Goal: Task Accomplishment & Management: Use online tool/utility

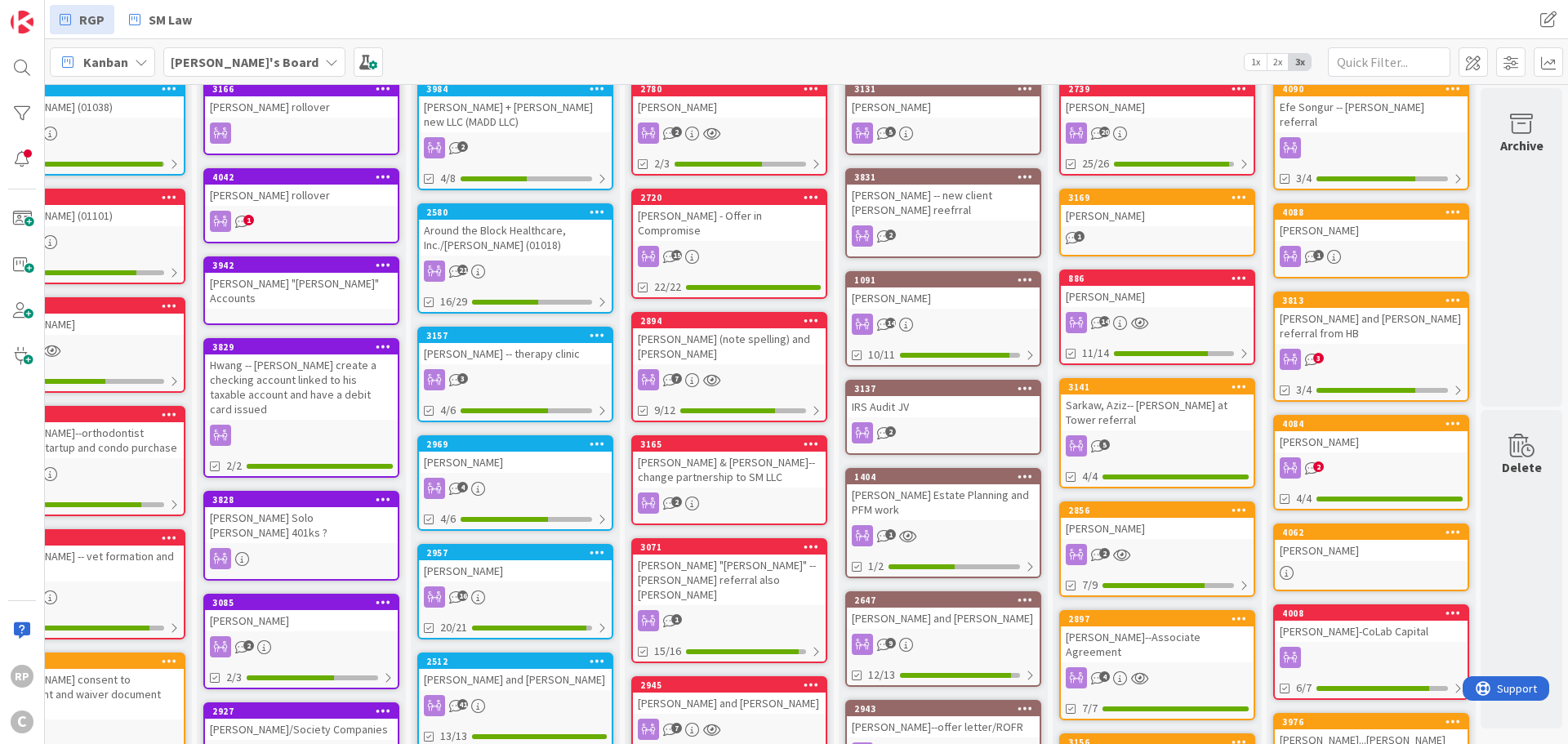
scroll to position [0, 508]
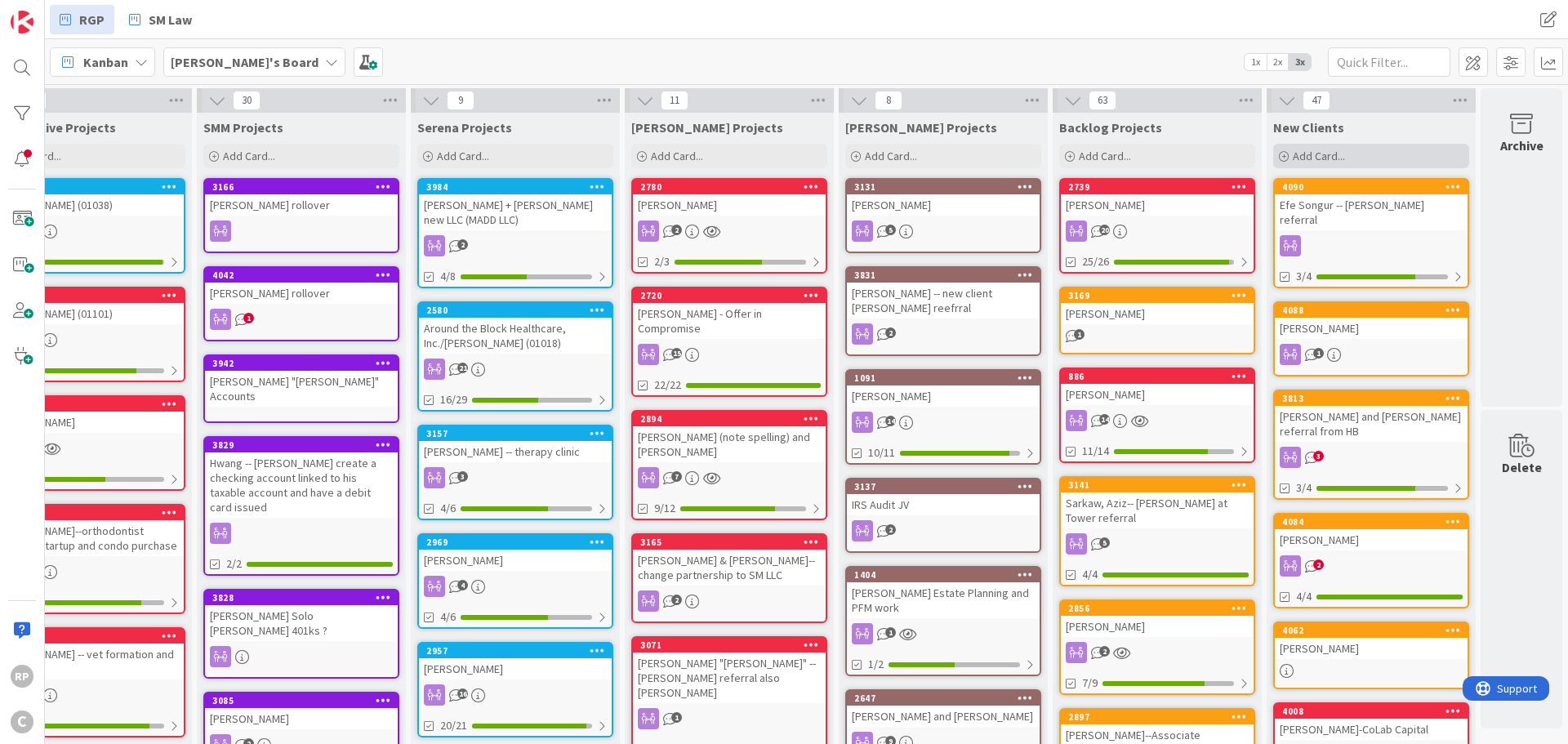
click at [1328, 156] on span "Add Card..." at bounding box center [1319, 156] width 52 height 14
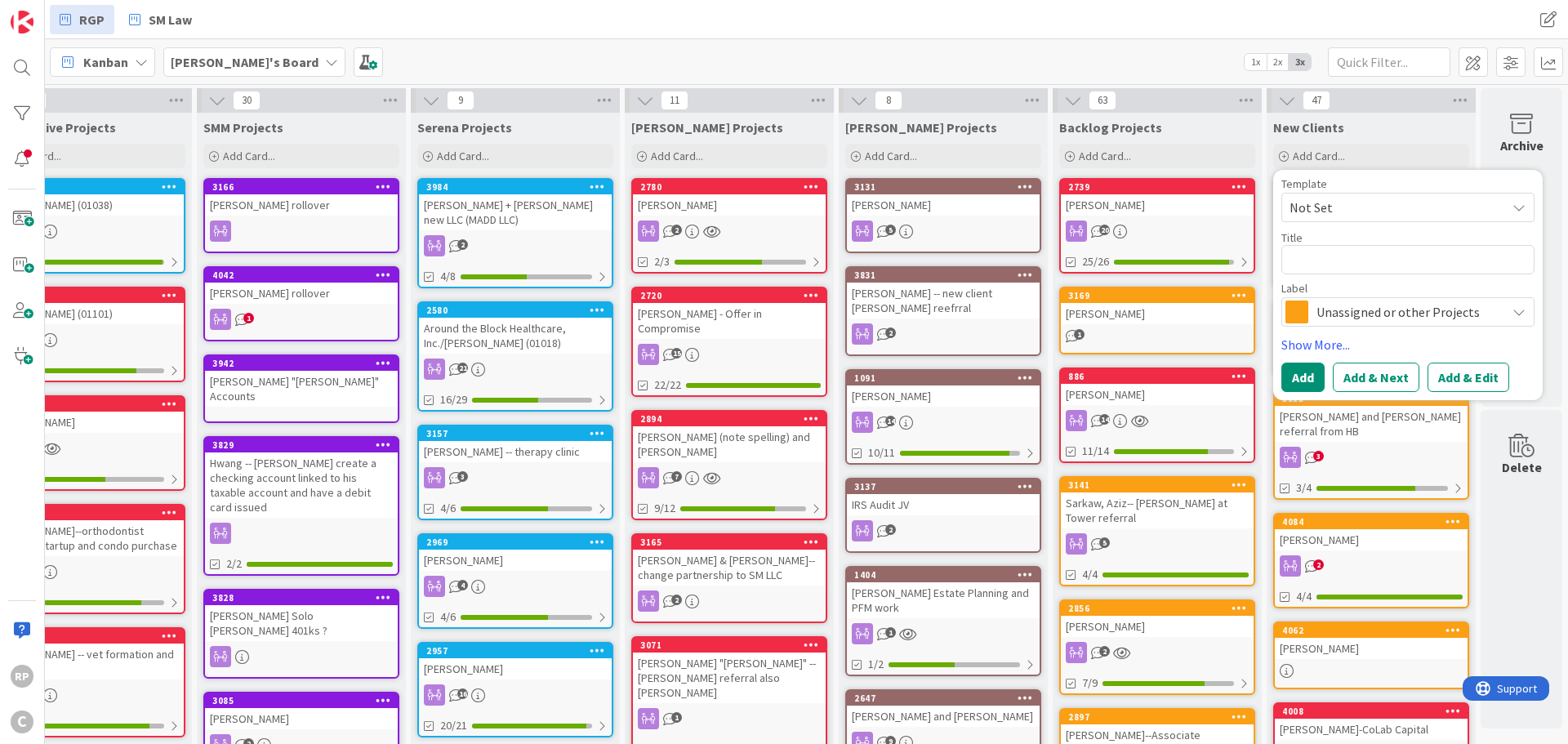
click at [1302, 269] on textarea at bounding box center [1407, 259] width 253 height 30
type textarea "x"
type textarea "S"
type textarea "x"
type textarea "Sc"
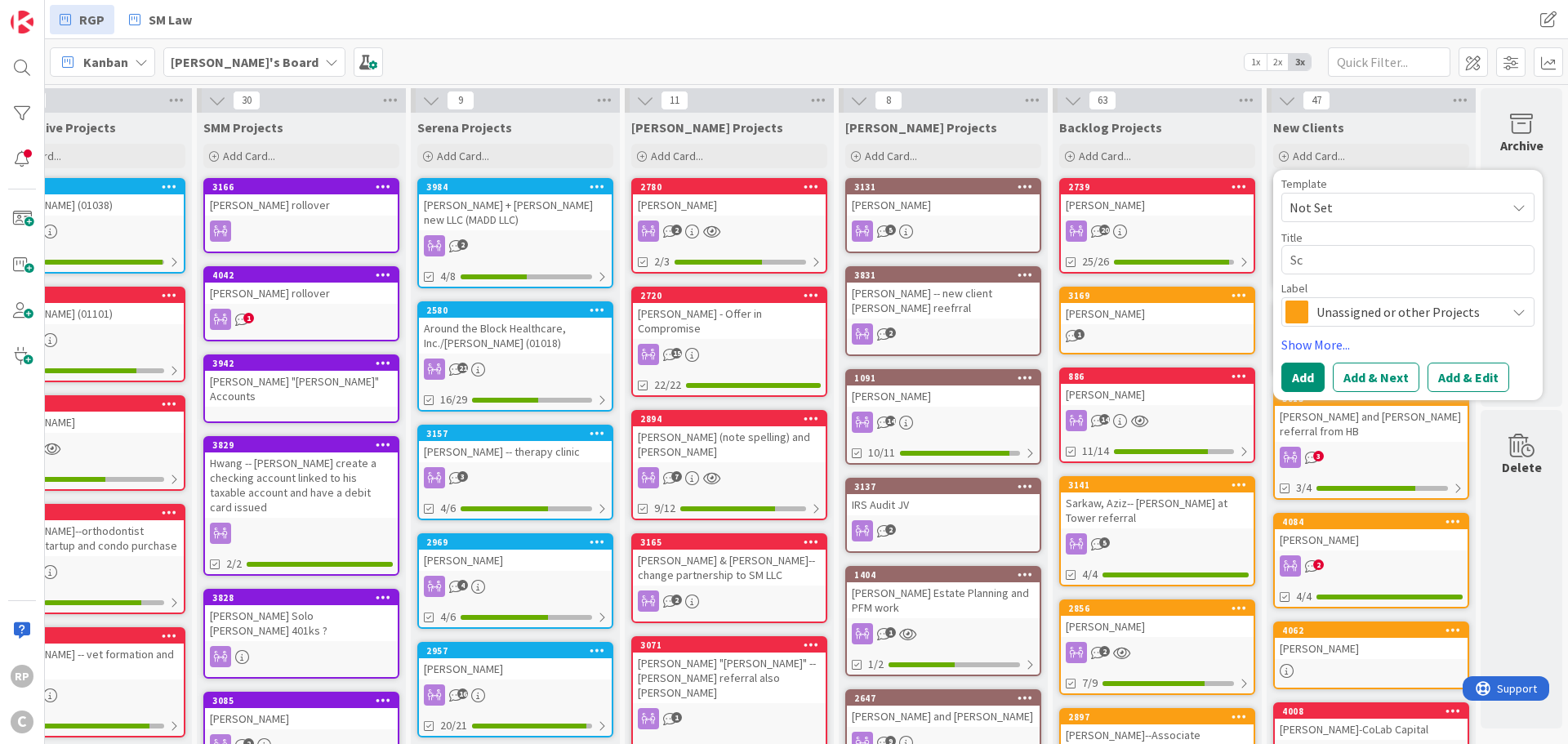
type textarea "x"
type textarea "Sch"
type textarea "x"
type textarea "Sche"
type textarea "x"
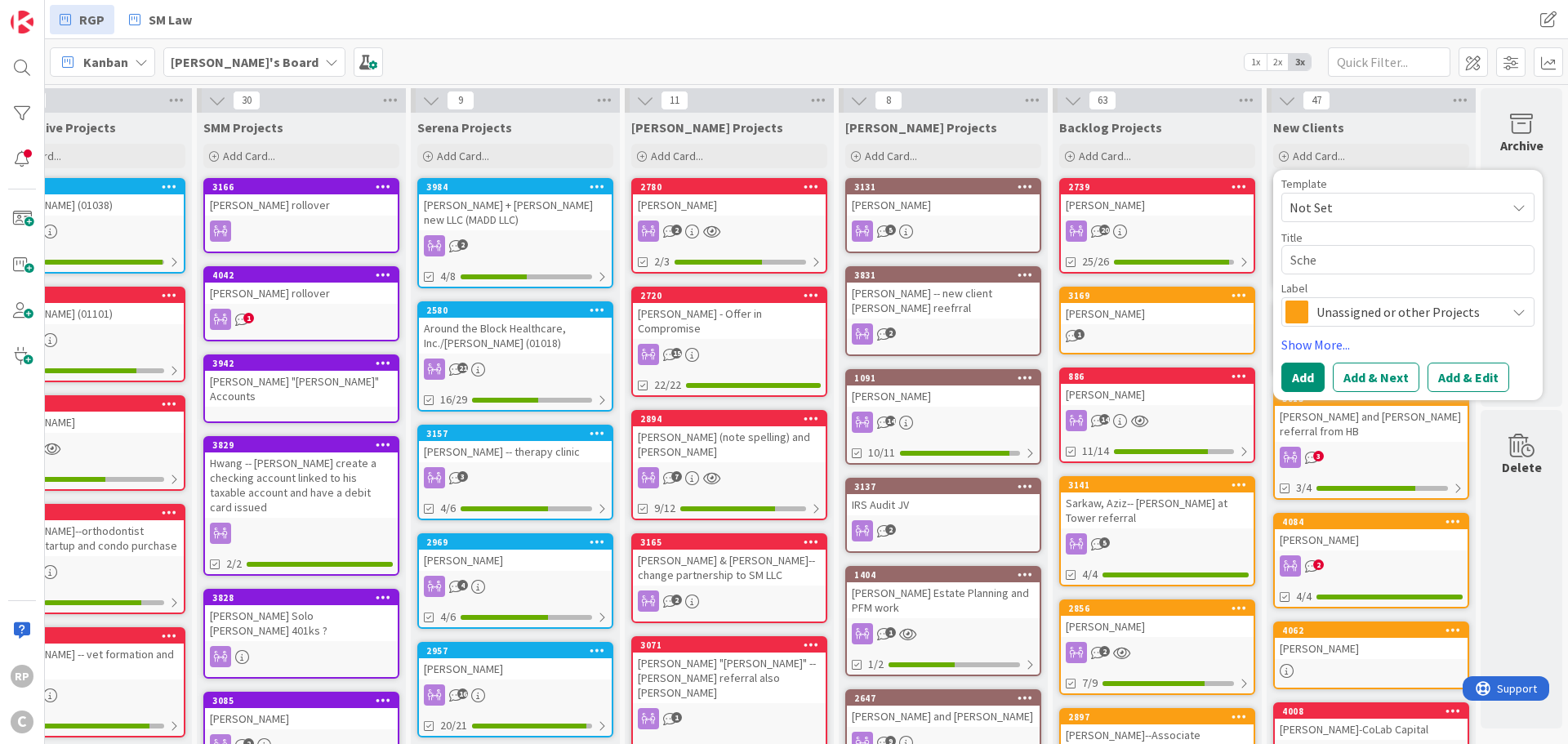
type textarea "[PERSON_NAME]"
type textarea "x"
type textarea "[PERSON_NAME]"
type textarea "x"
type textarea "[PERSON_NAME],"
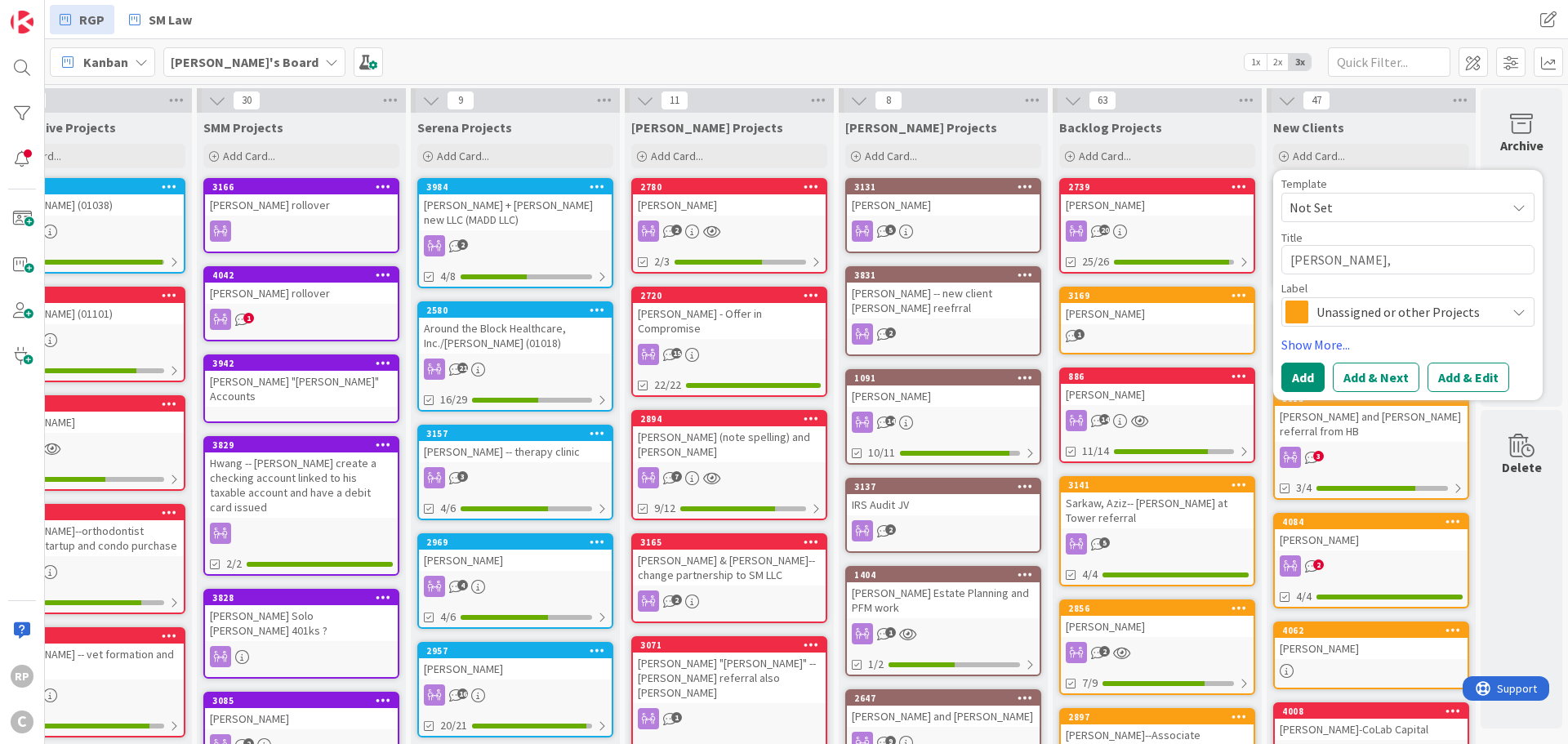
type textarea "x"
type textarea "[PERSON_NAME],"
type textarea "x"
type textarea "[PERSON_NAME], B"
type textarea "x"
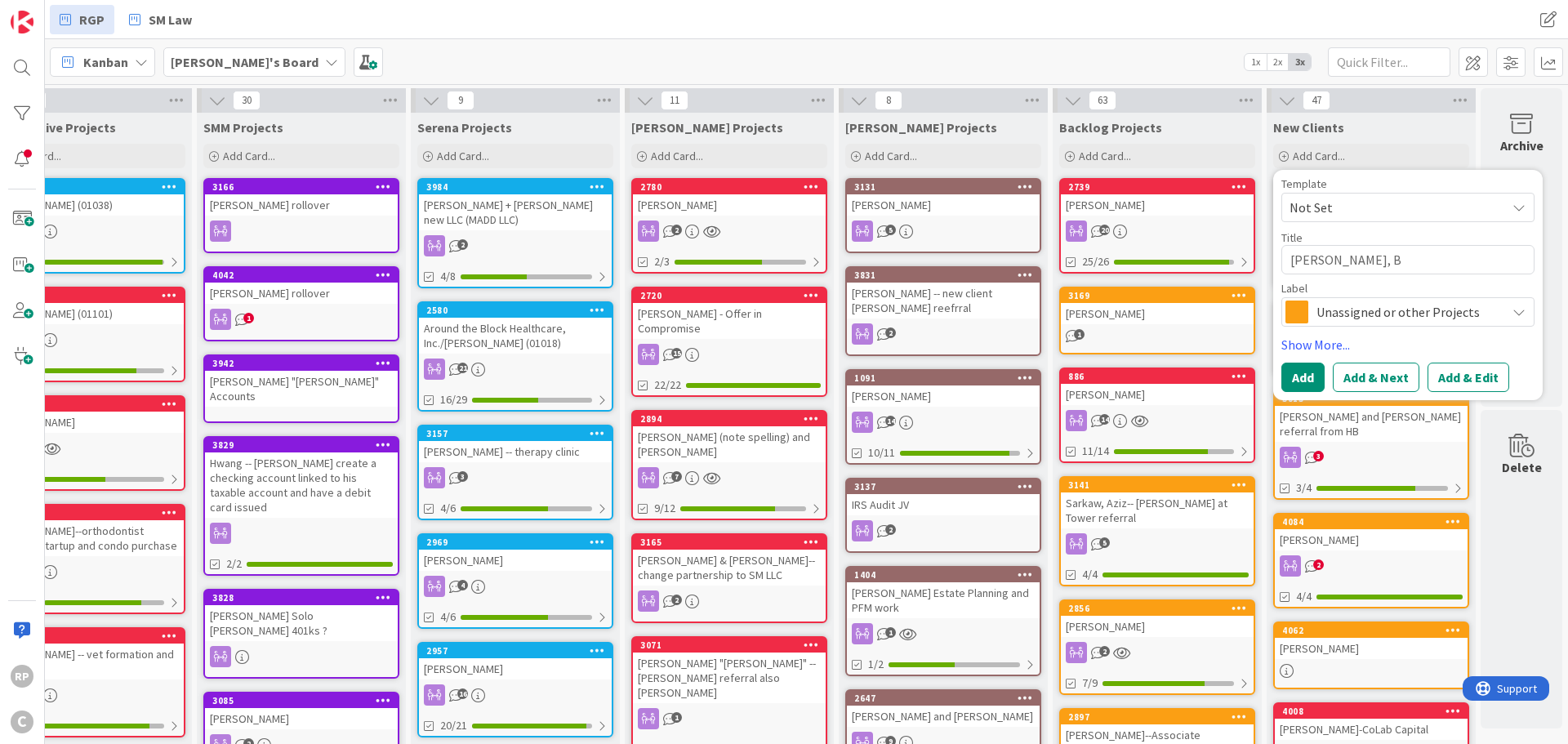
type textarea "[PERSON_NAME], Br"
type textarea "x"
type textarea "[PERSON_NAME], Bra"
type textarea "x"
type textarea "[PERSON_NAME], Bran"
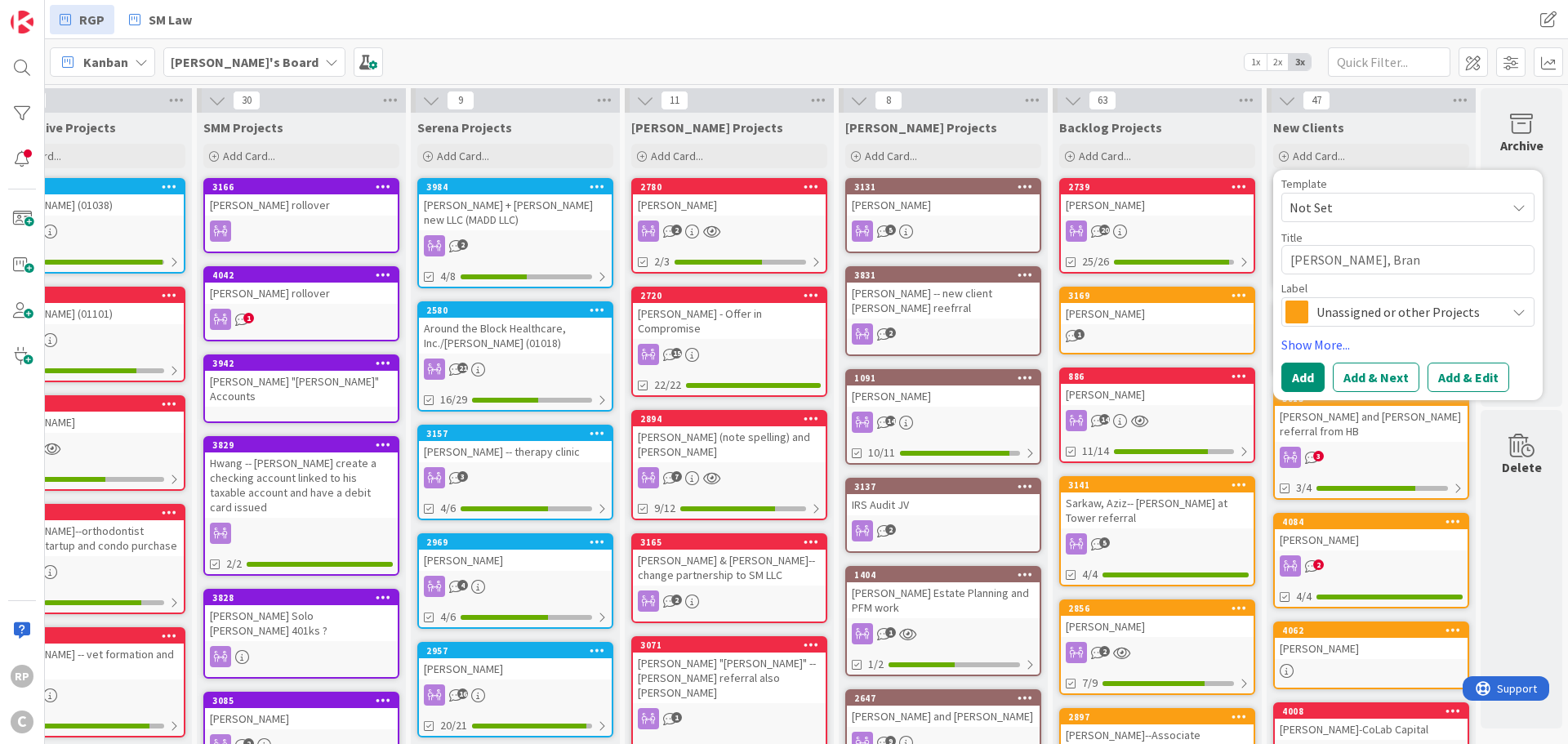
type textarea "x"
type textarea "[PERSON_NAME], Brand"
type textarea "x"
type textarea "[PERSON_NAME]"
type textarea "x"
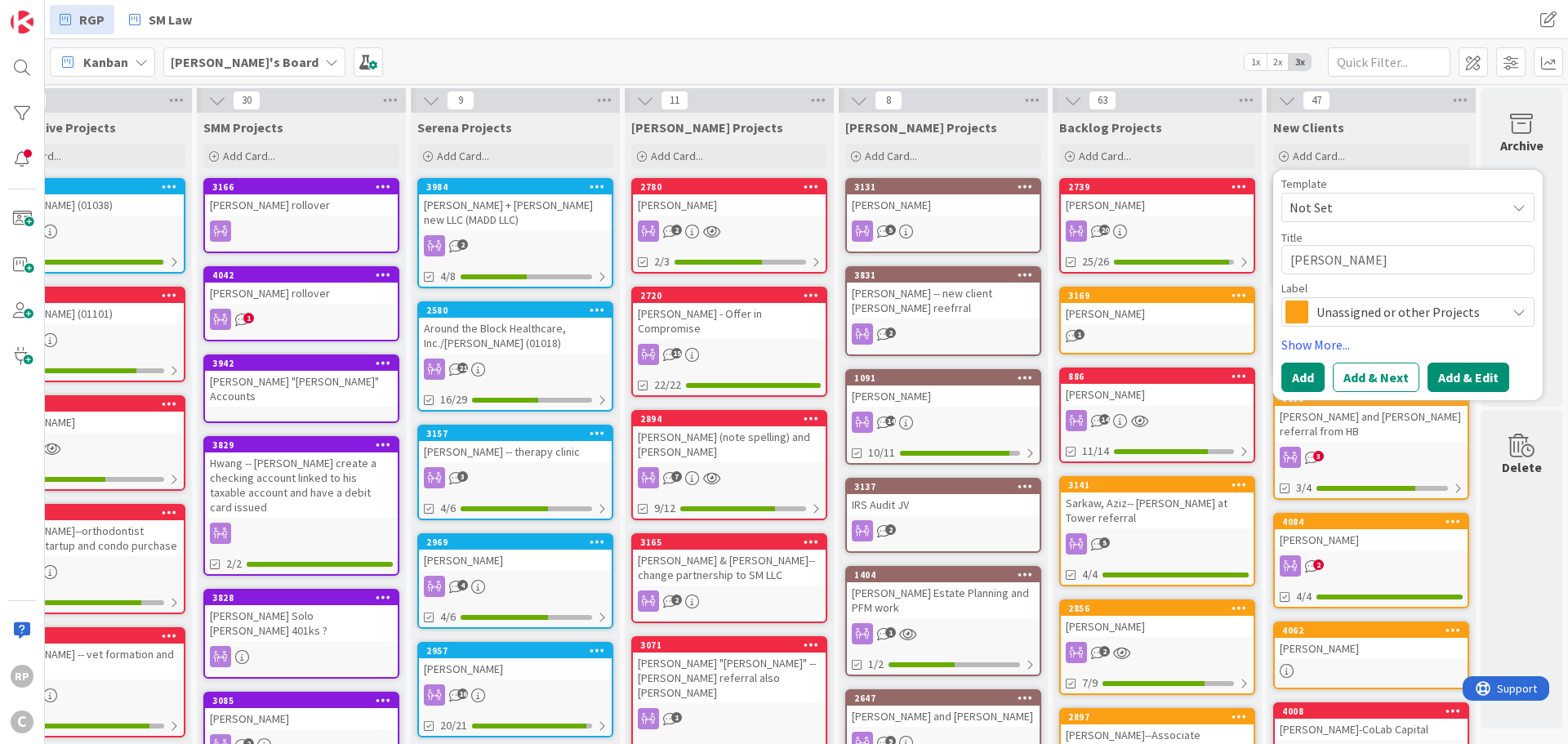
type textarea "[PERSON_NAME]"
click at [1459, 380] on button "Add & Edit" at bounding box center [1468, 377] width 81 height 30
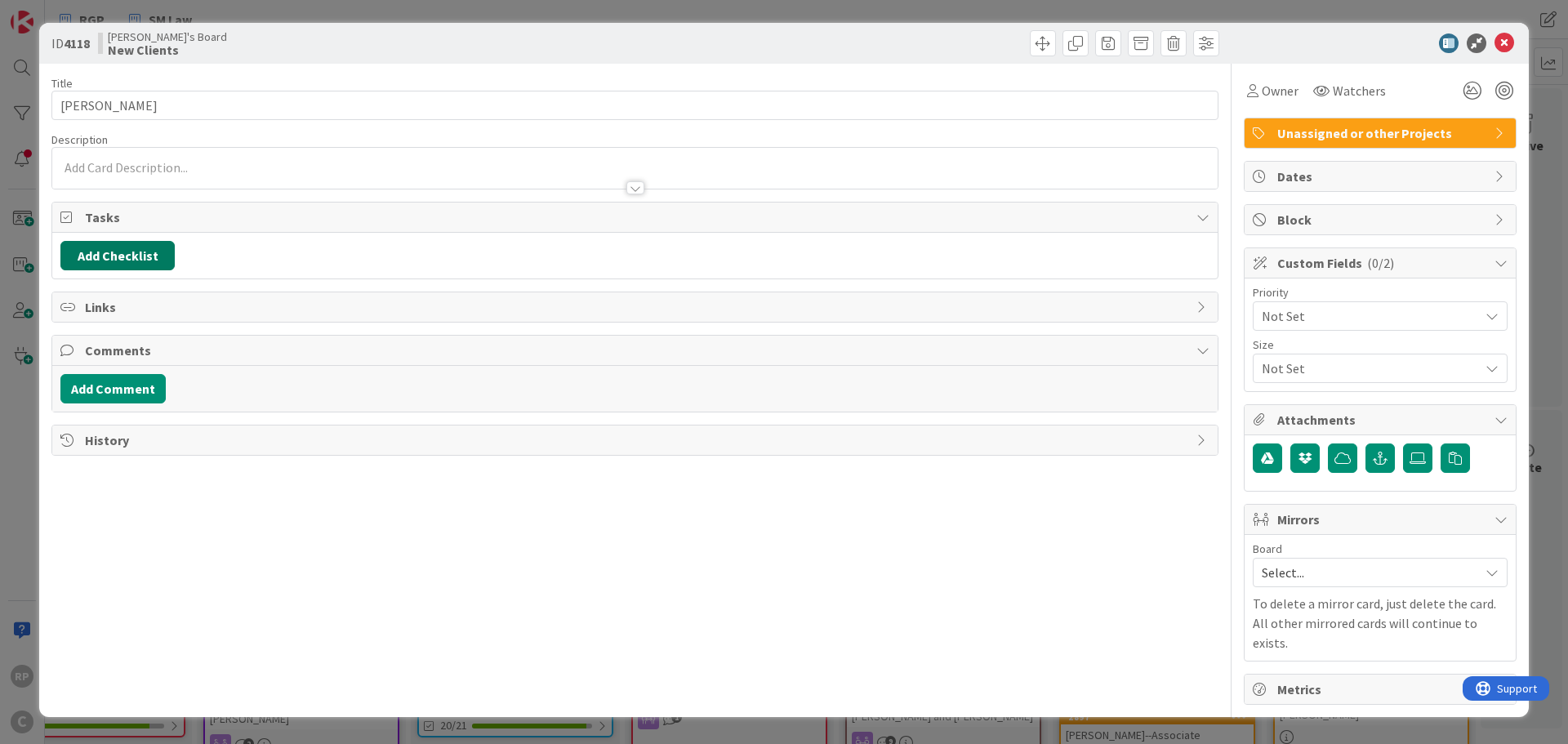
click at [124, 261] on button "Add Checklist" at bounding box center [117, 256] width 114 height 30
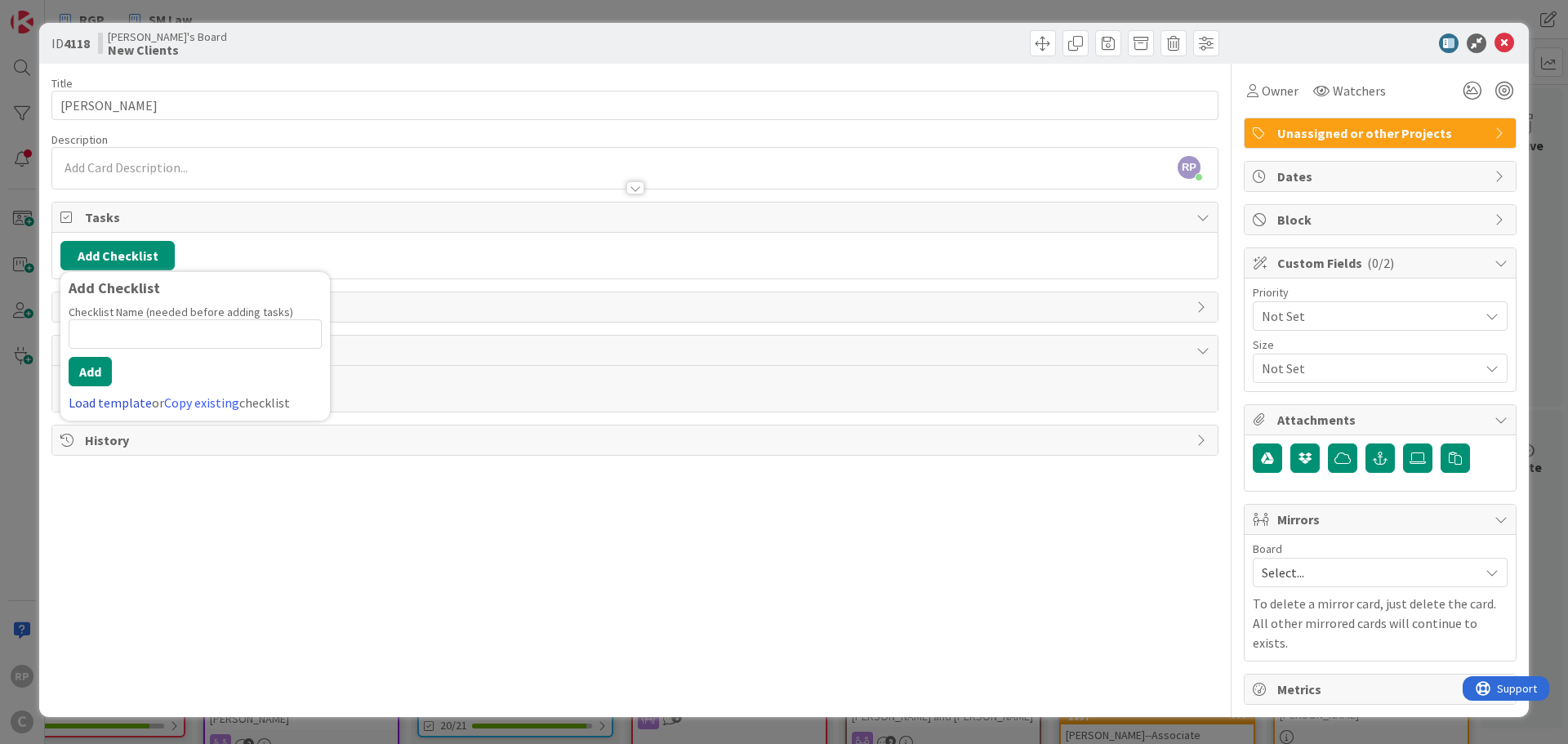
click at [124, 403] on link "Load template" at bounding box center [110, 402] width 83 height 16
drag, startPoint x: 118, startPoint y: 354, endPoint x: 130, endPoint y: 354, distance: 12.0
click at [119, 354] on div "New Client Checklist" at bounding box center [195, 350] width 269 height 30
click at [88, 366] on button "Add" at bounding box center [90, 372] width 43 height 30
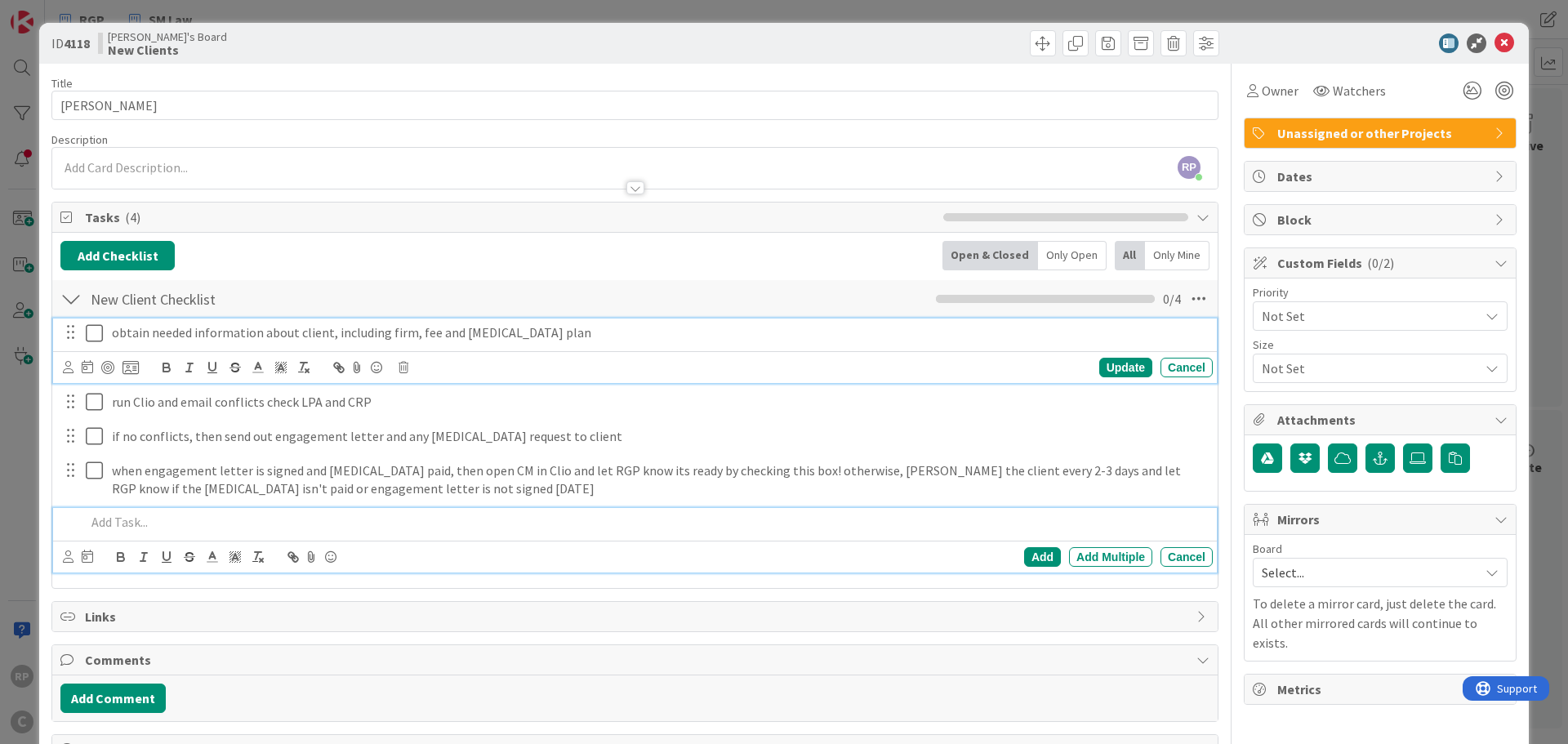
click at [546, 336] on p "obtain needed information about client, including firm, fee and [MEDICAL_DATA] …" at bounding box center [659, 333] width 1095 height 19
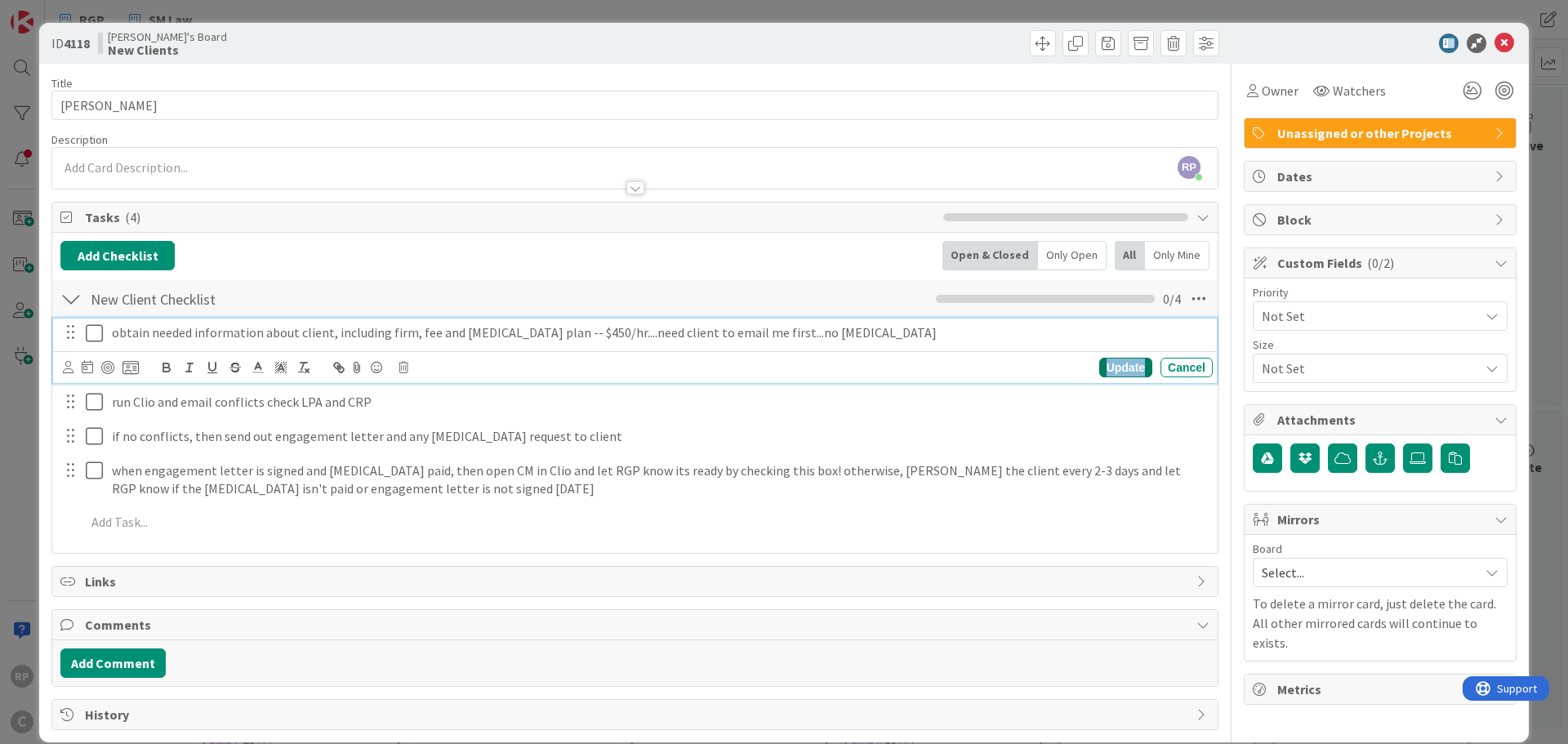
click at [1104, 360] on div "Update" at bounding box center [1125, 366] width 53 height 19
click at [94, 369] on icon at bounding box center [94, 366] width 17 height 19
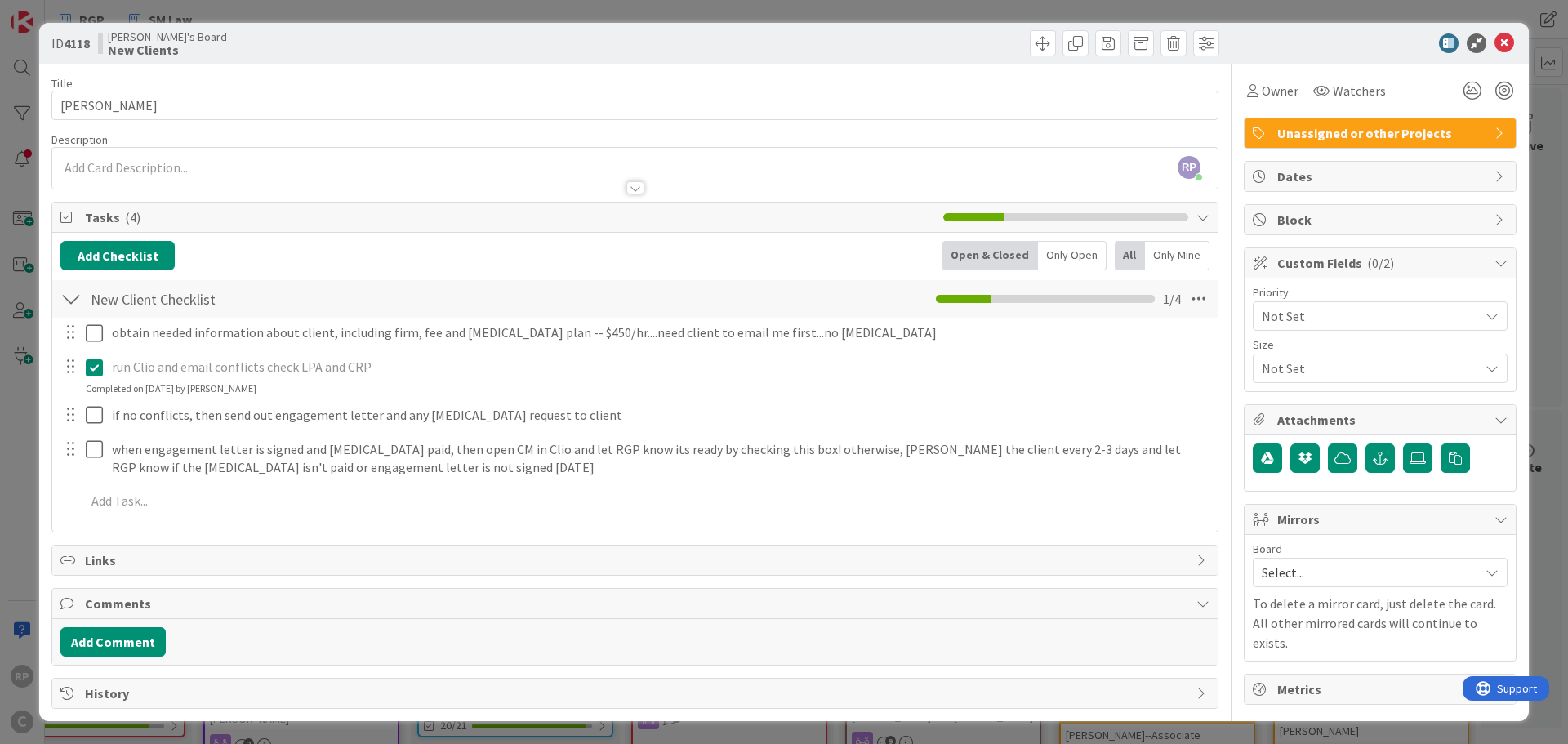
click at [1304, 565] on span "Select..." at bounding box center [1366, 572] width 209 height 23
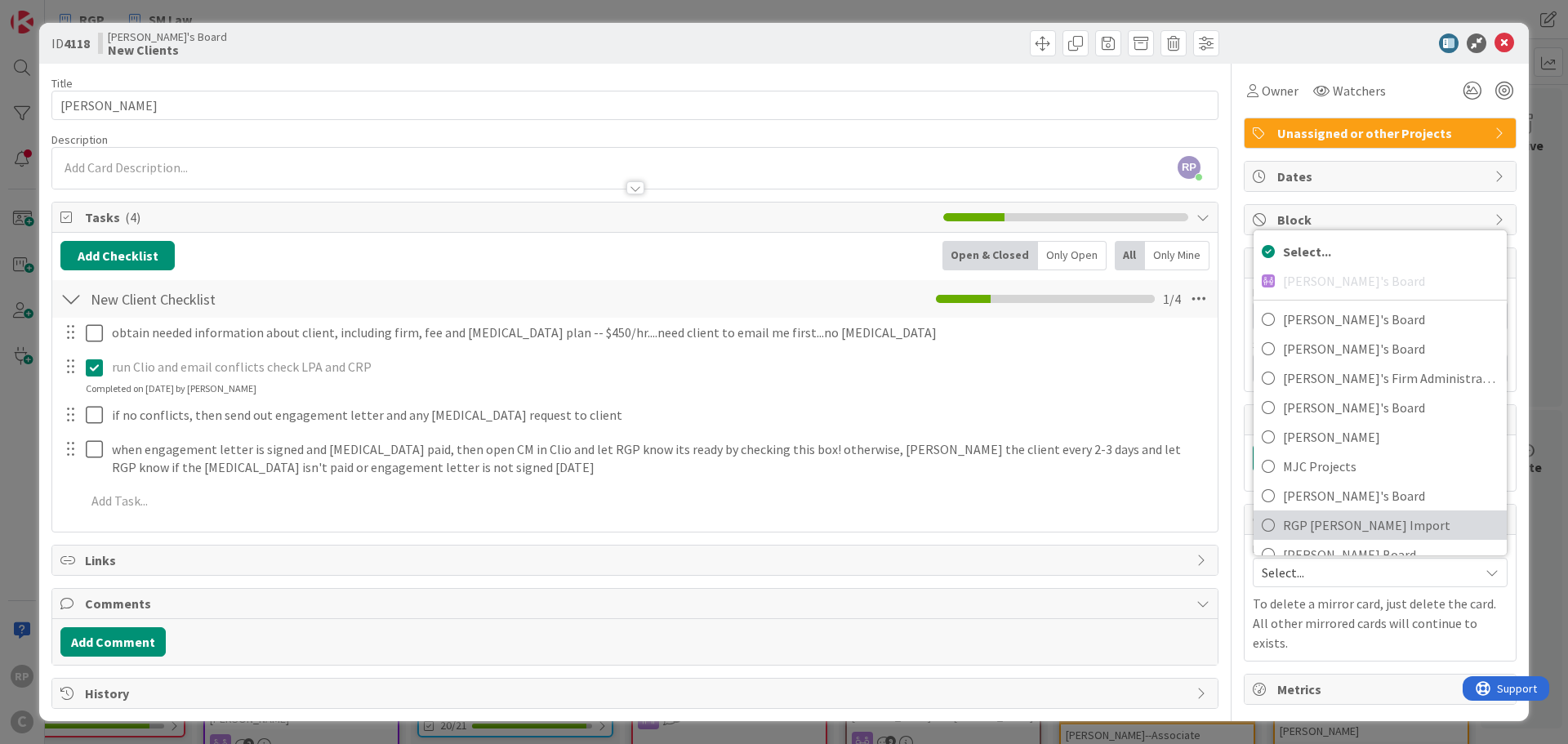
scroll to position [108, 0]
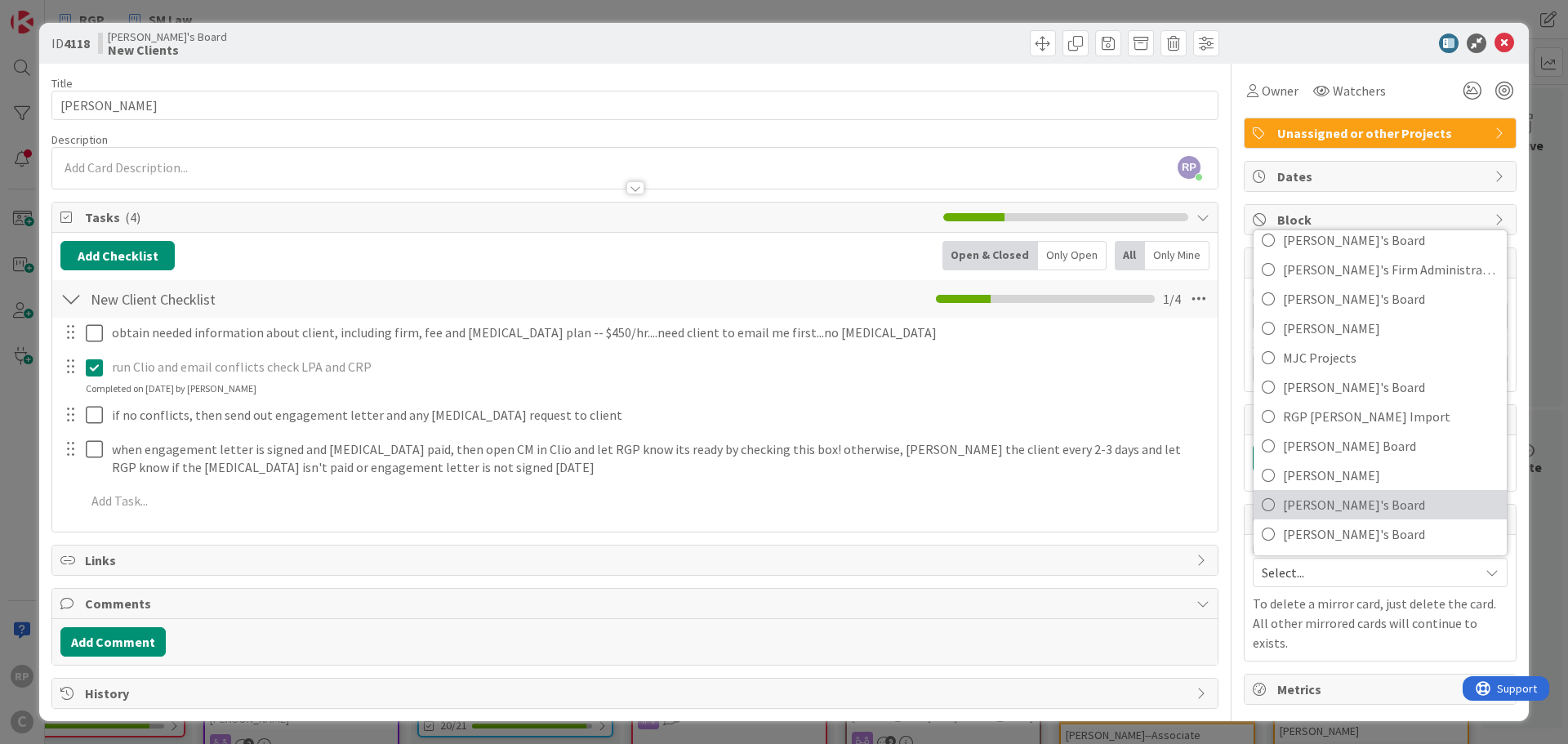
click at [1322, 506] on span "[PERSON_NAME]'s Board" at bounding box center [1390, 504] width 216 height 25
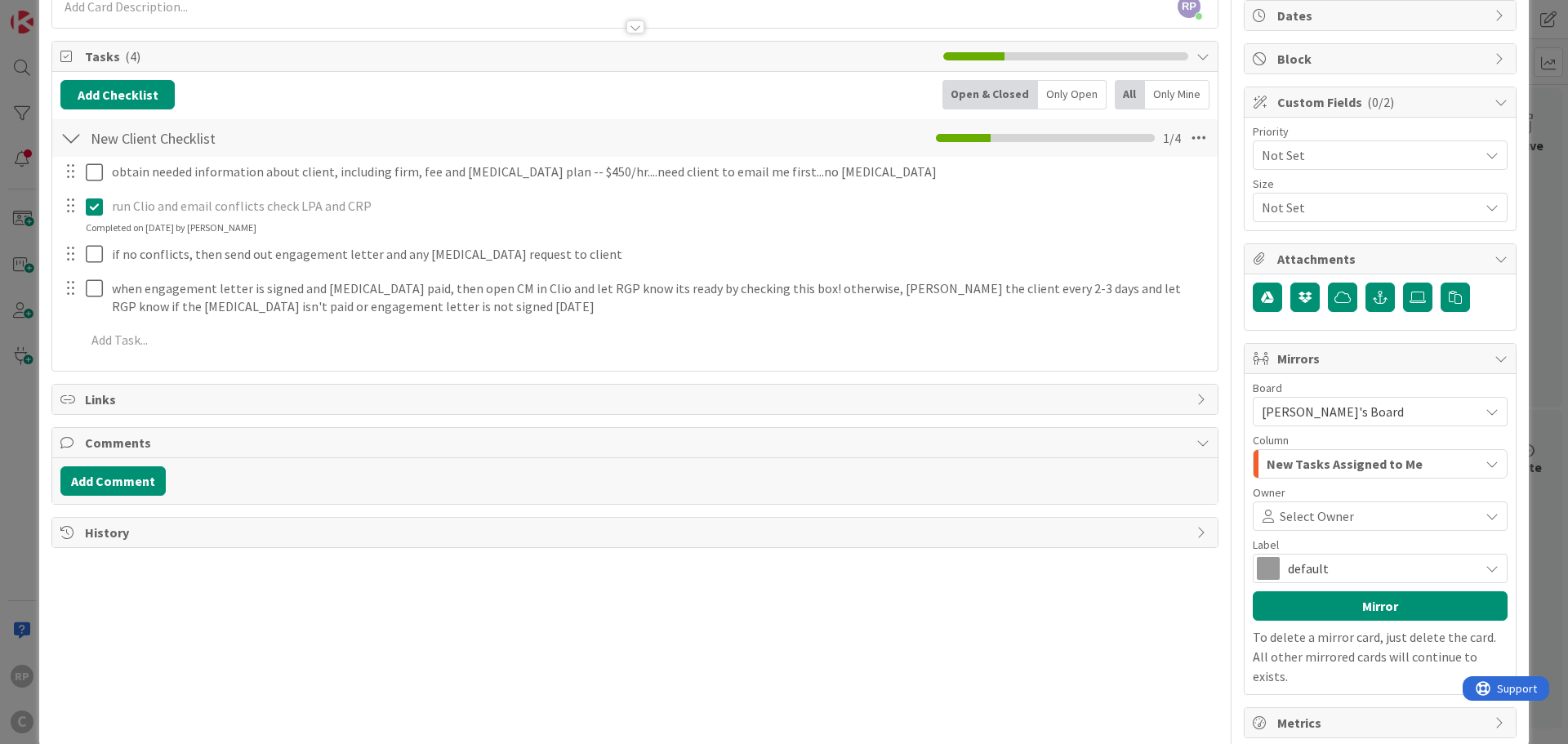
scroll to position [171, 0]
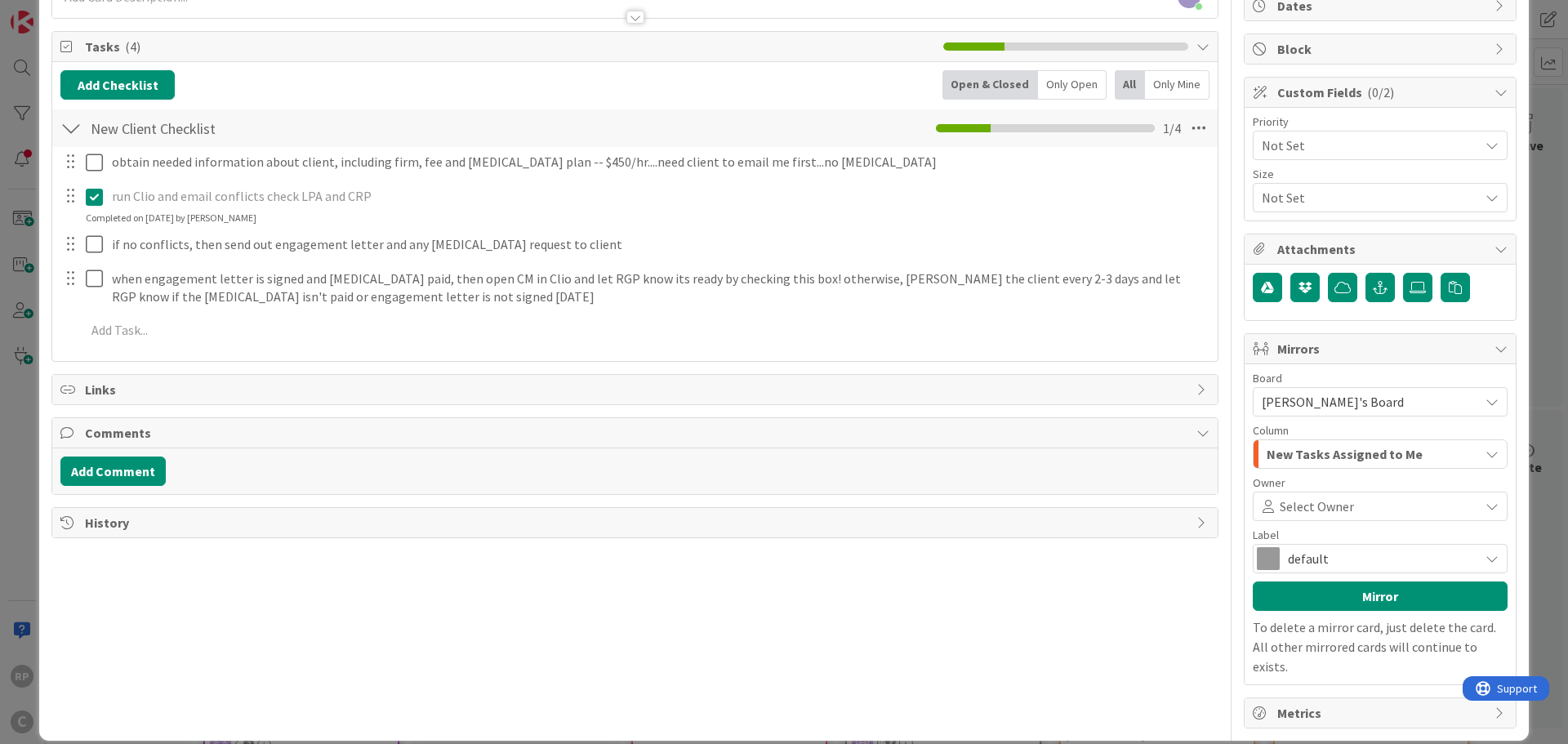
click at [1334, 502] on span "Select Owner" at bounding box center [1317, 505] width 75 height 19
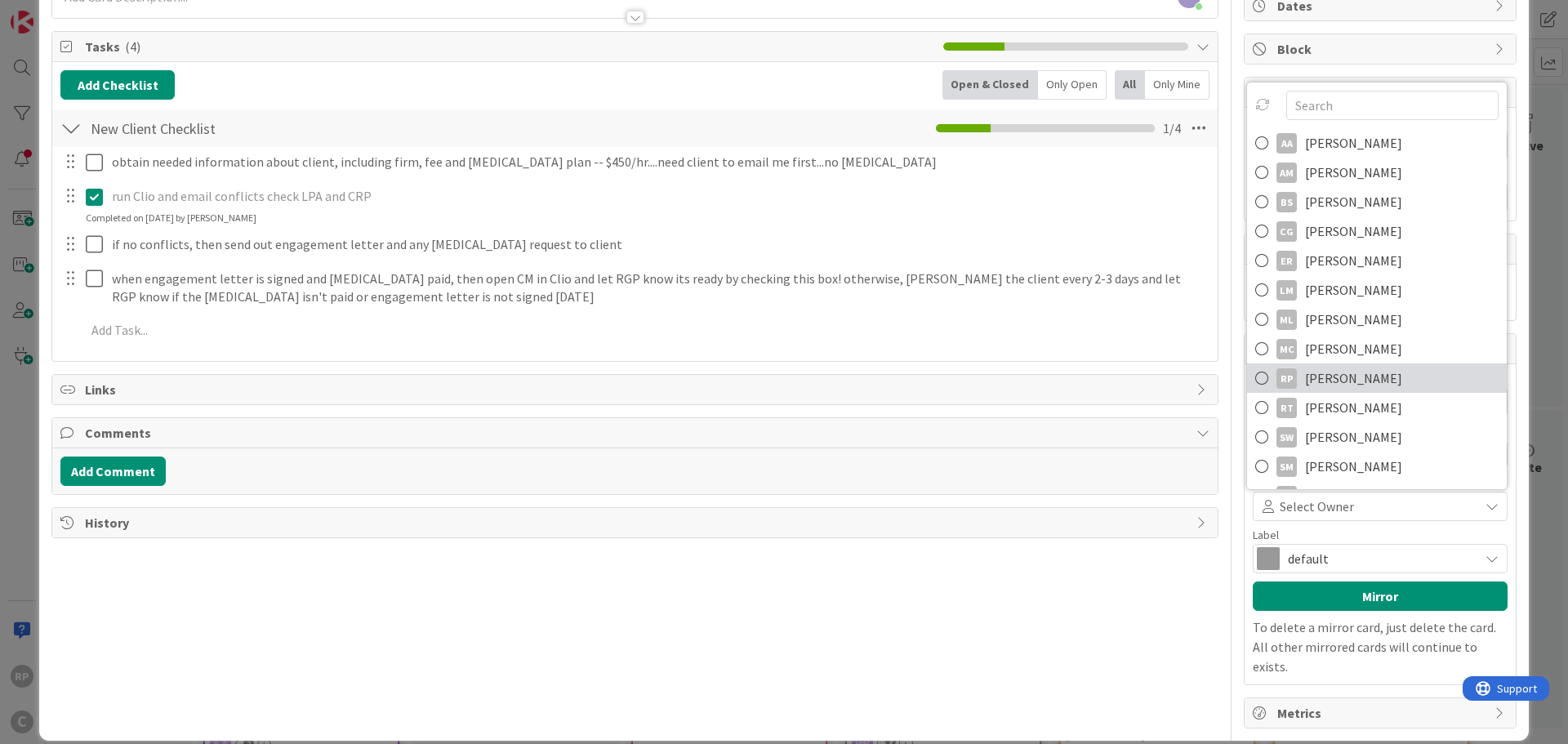
click at [1355, 378] on span "[PERSON_NAME]" at bounding box center [1353, 378] width 97 height 25
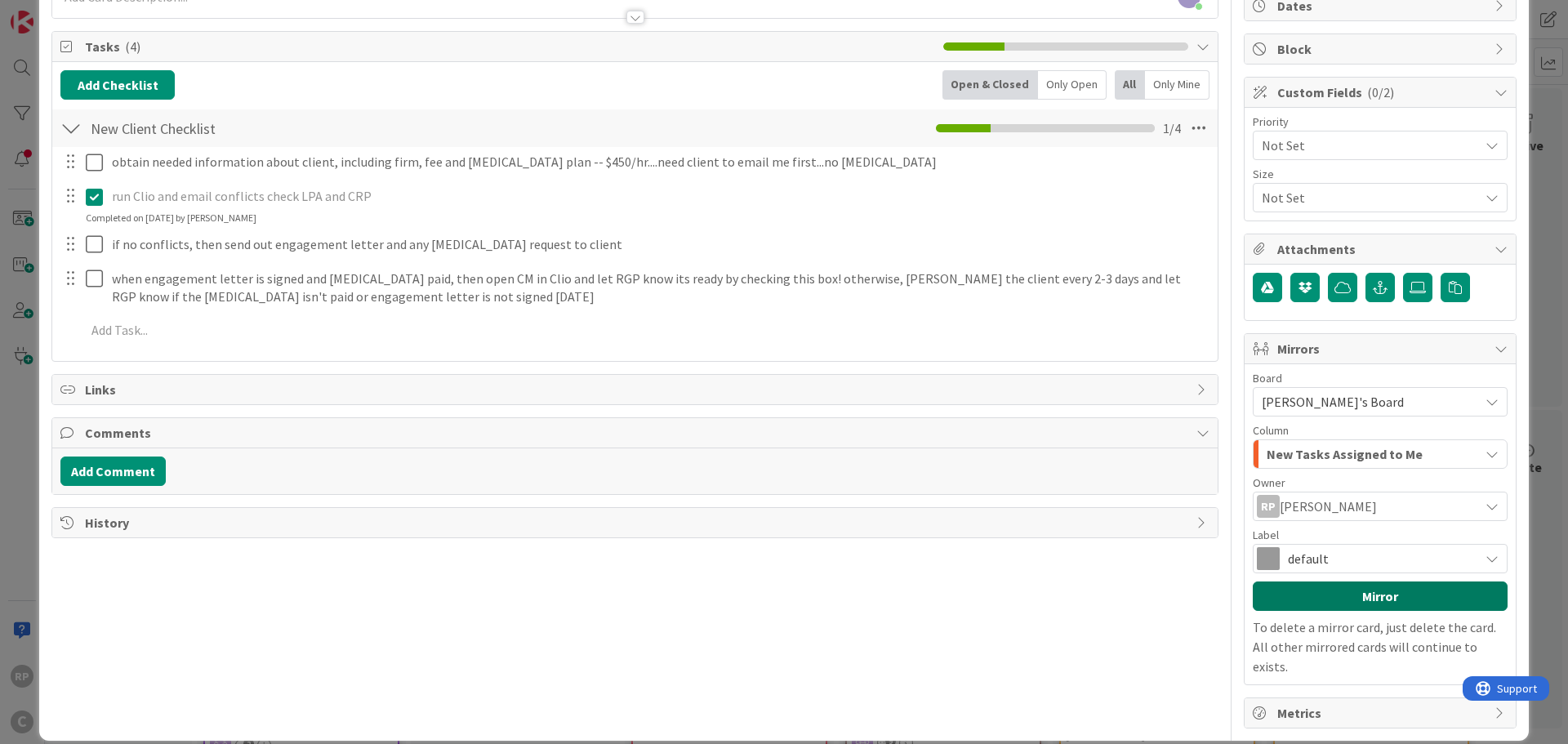
click at [1339, 590] on button "Mirror" at bounding box center [1380, 596] width 255 height 30
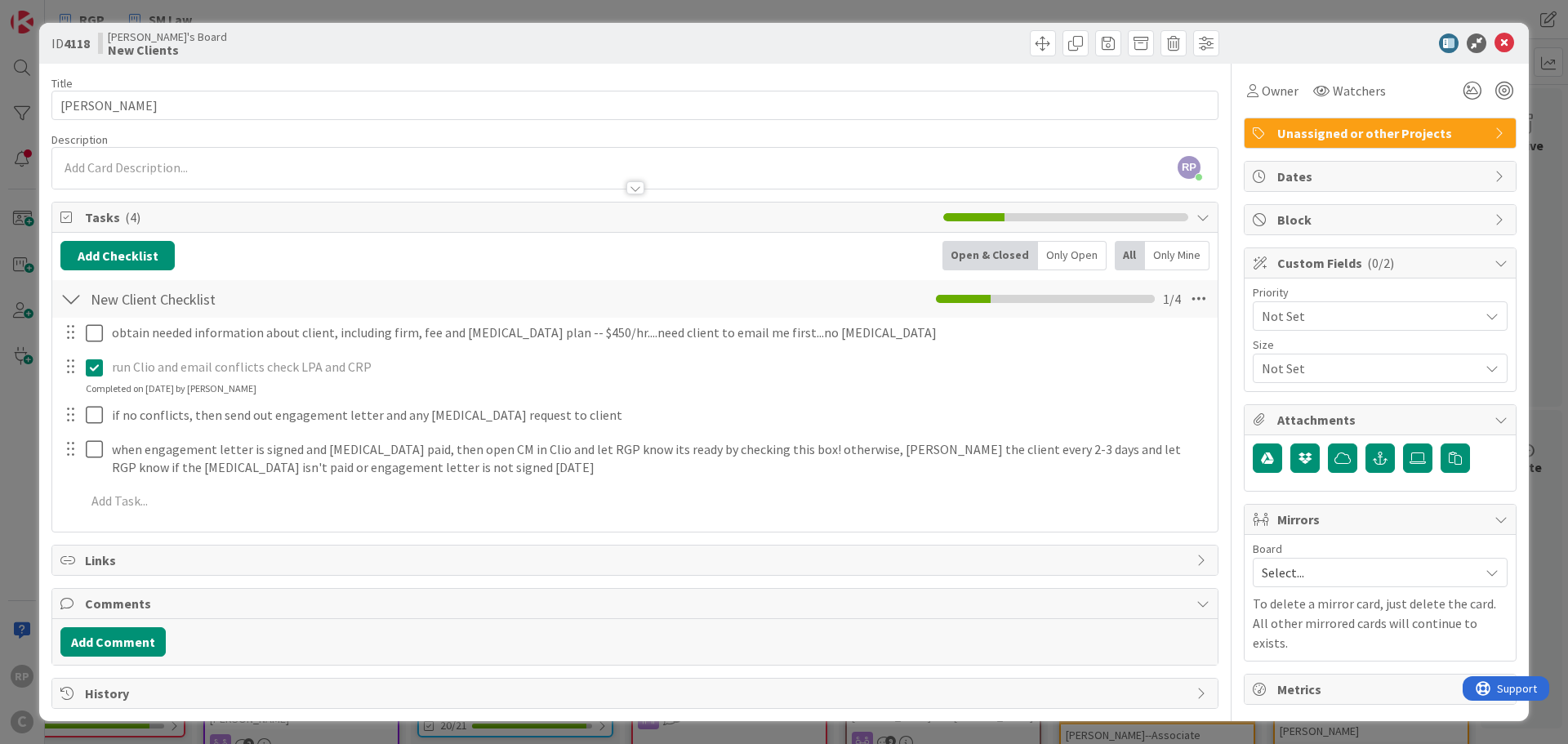
scroll to position [0, 0]
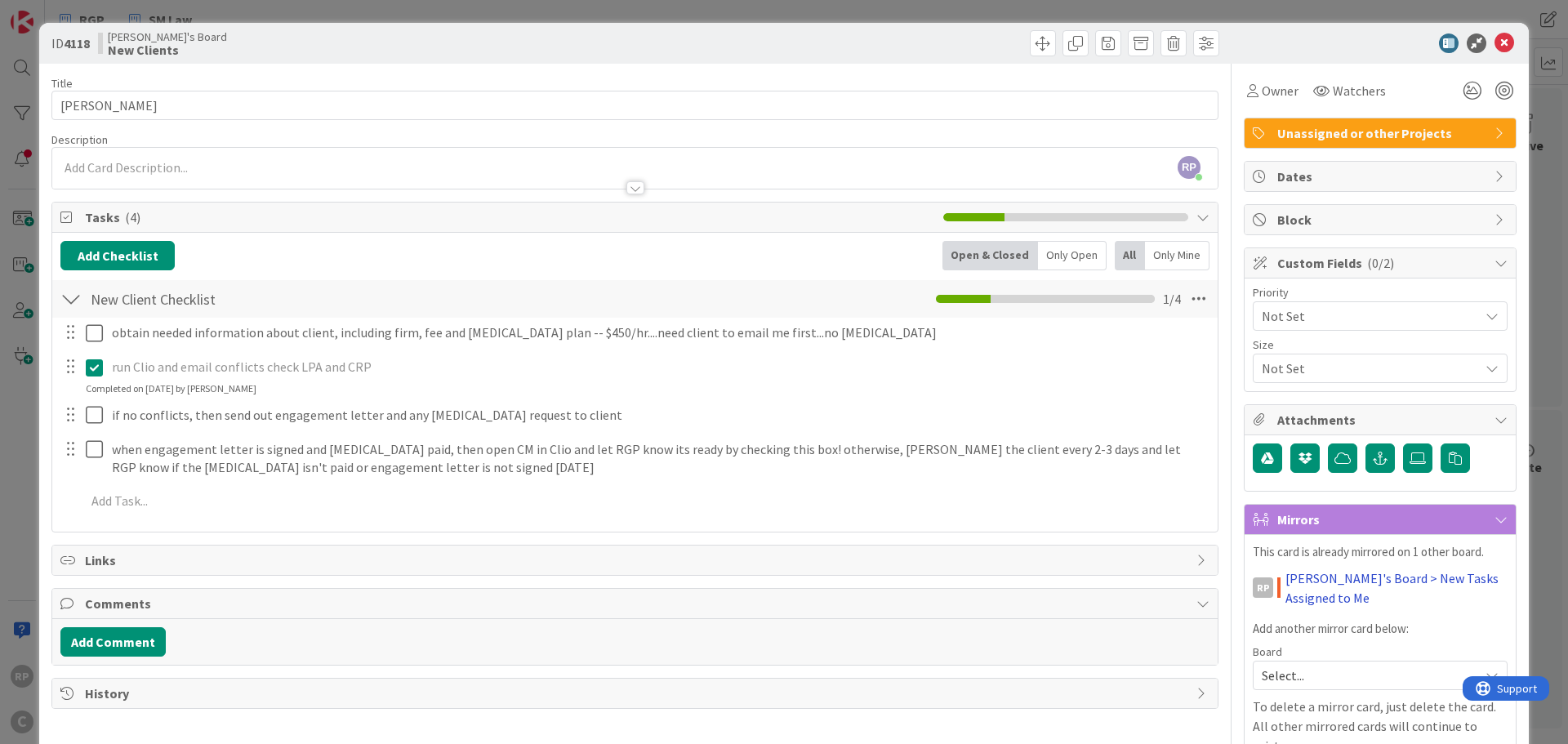
click at [1313, 582] on link "[PERSON_NAME]'s Board > New Tasks Assigned to Me" at bounding box center [1396, 587] width 222 height 39
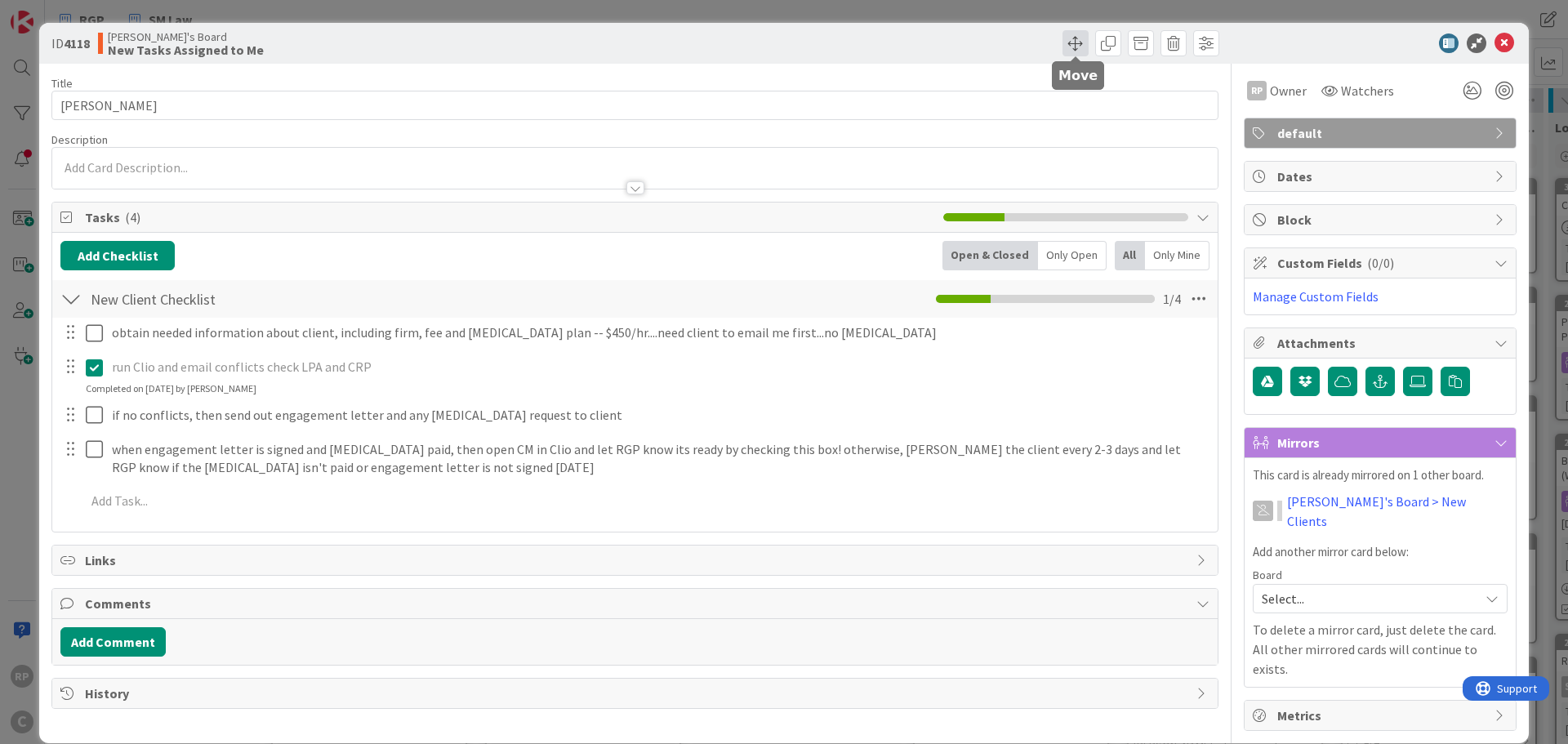
click at [1072, 38] on span at bounding box center [1075, 43] width 26 height 26
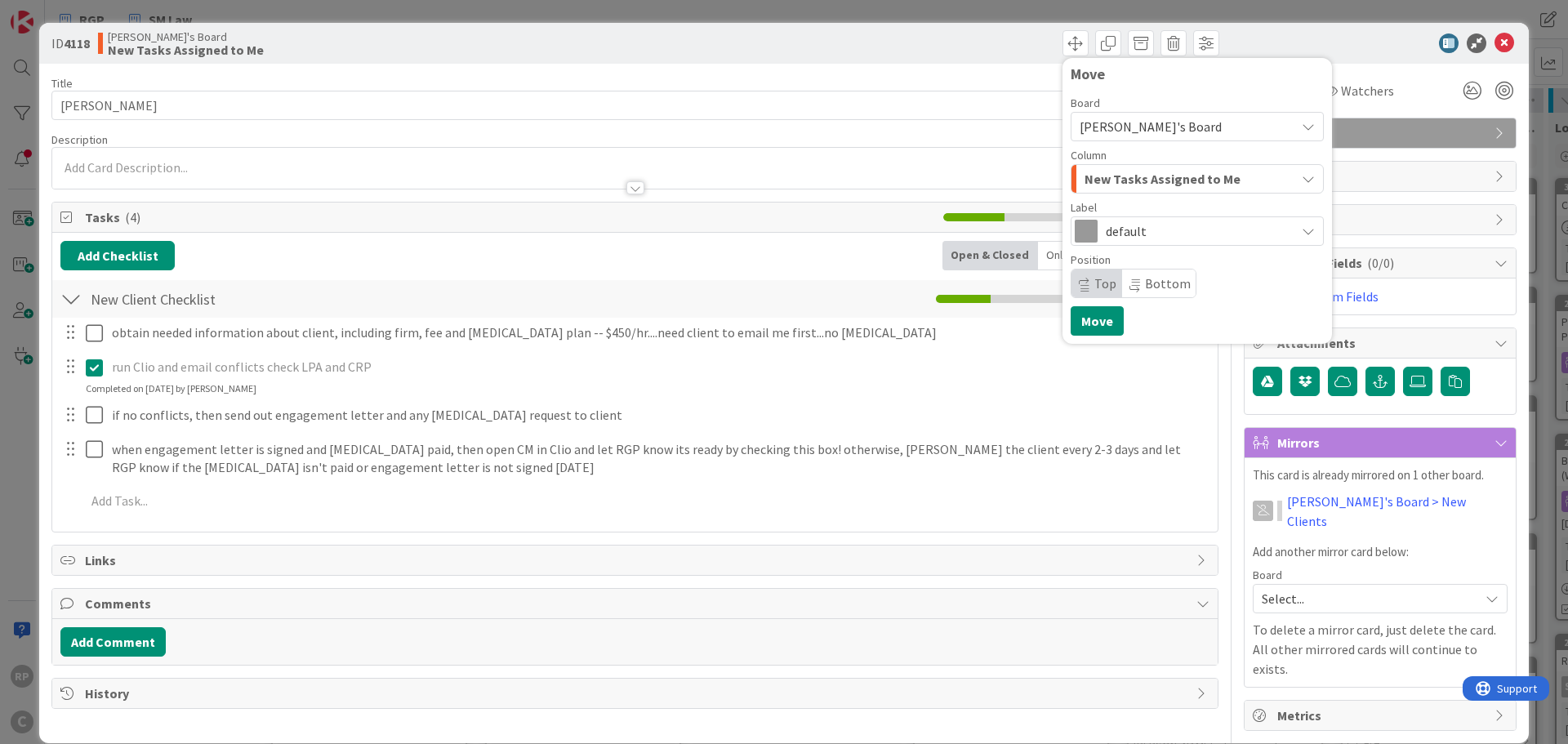
click at [1123, 179] on span "New Tasks Assigned to Me" at bounding box center [1162, 179] width 156 height 21
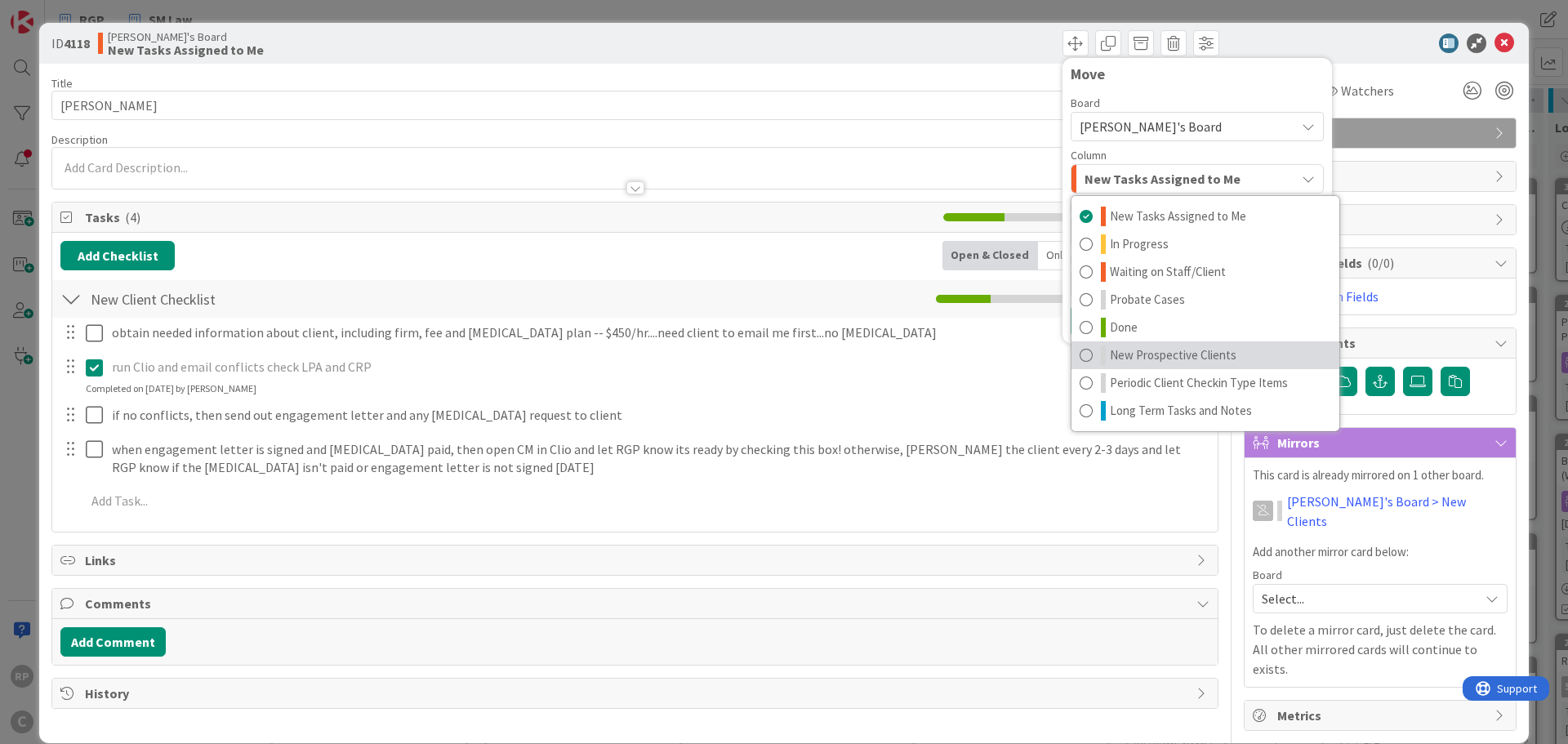
click at [1155, 356] on span "New Prospective Clients" at bounding box center [1173, 355] width 127 height 19
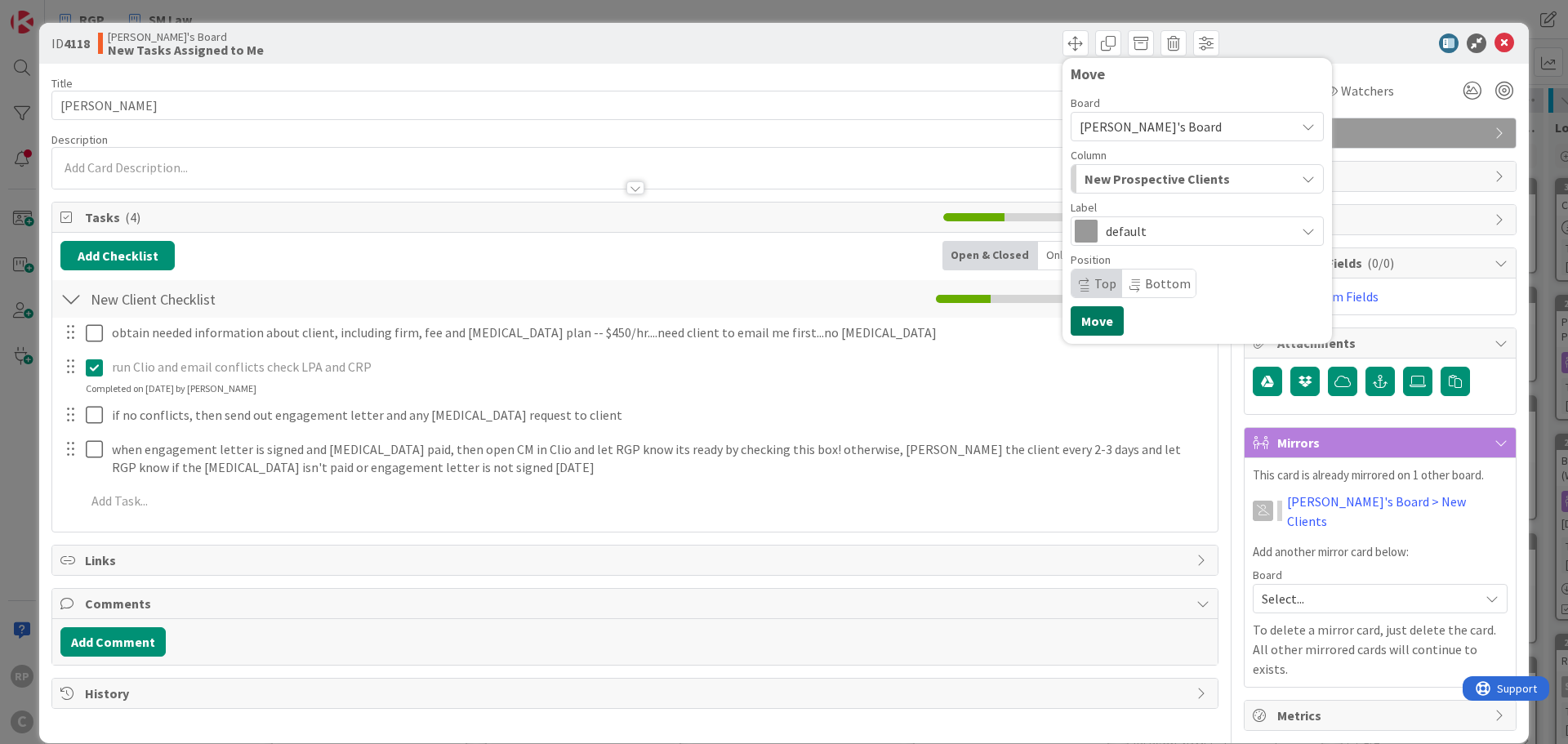
click at [1096, 312] on button "Move" at bounding box center [1097, 321] width 53 height 30
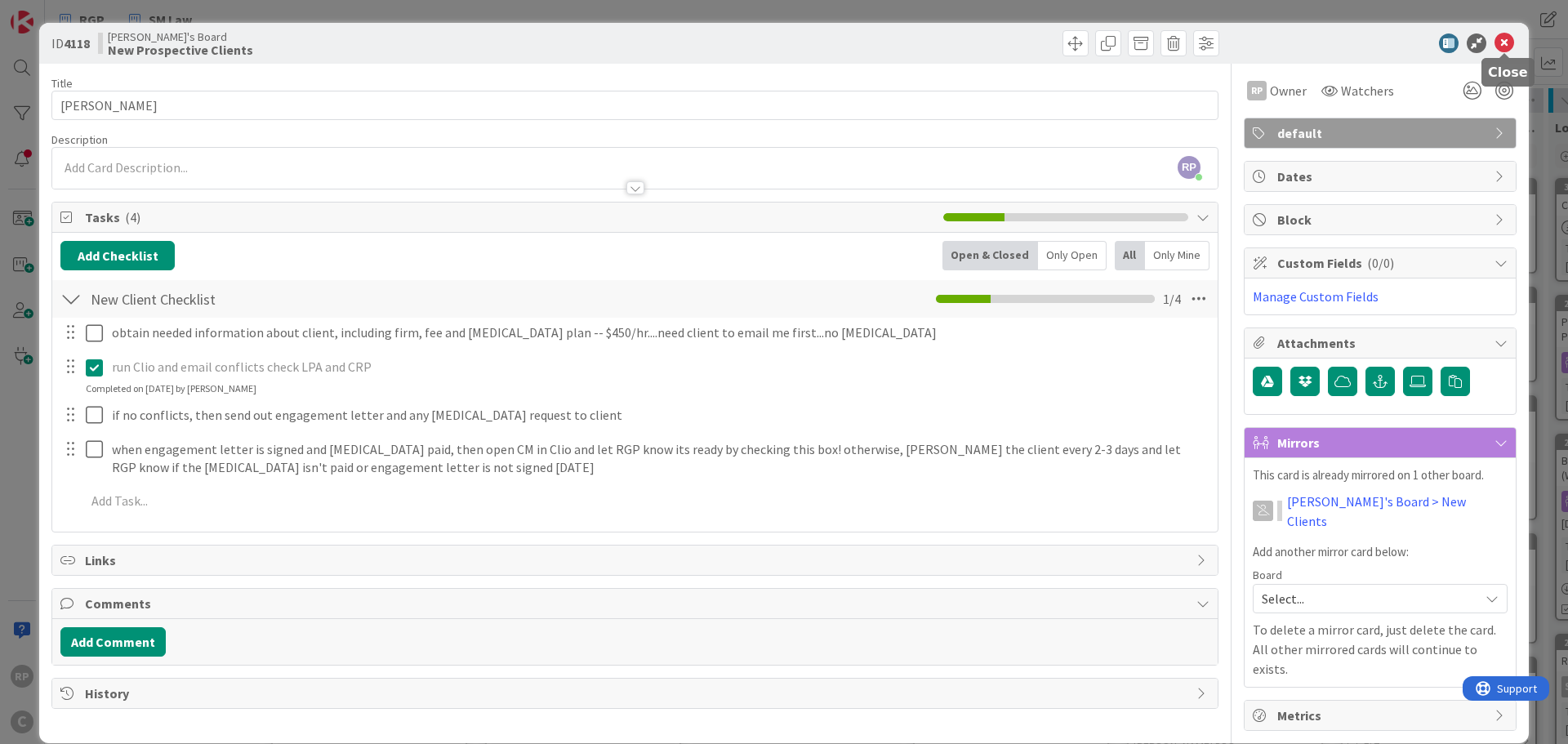
click at [1503, 41] on icon at bounding box center [1504, 43] width 19 height 19
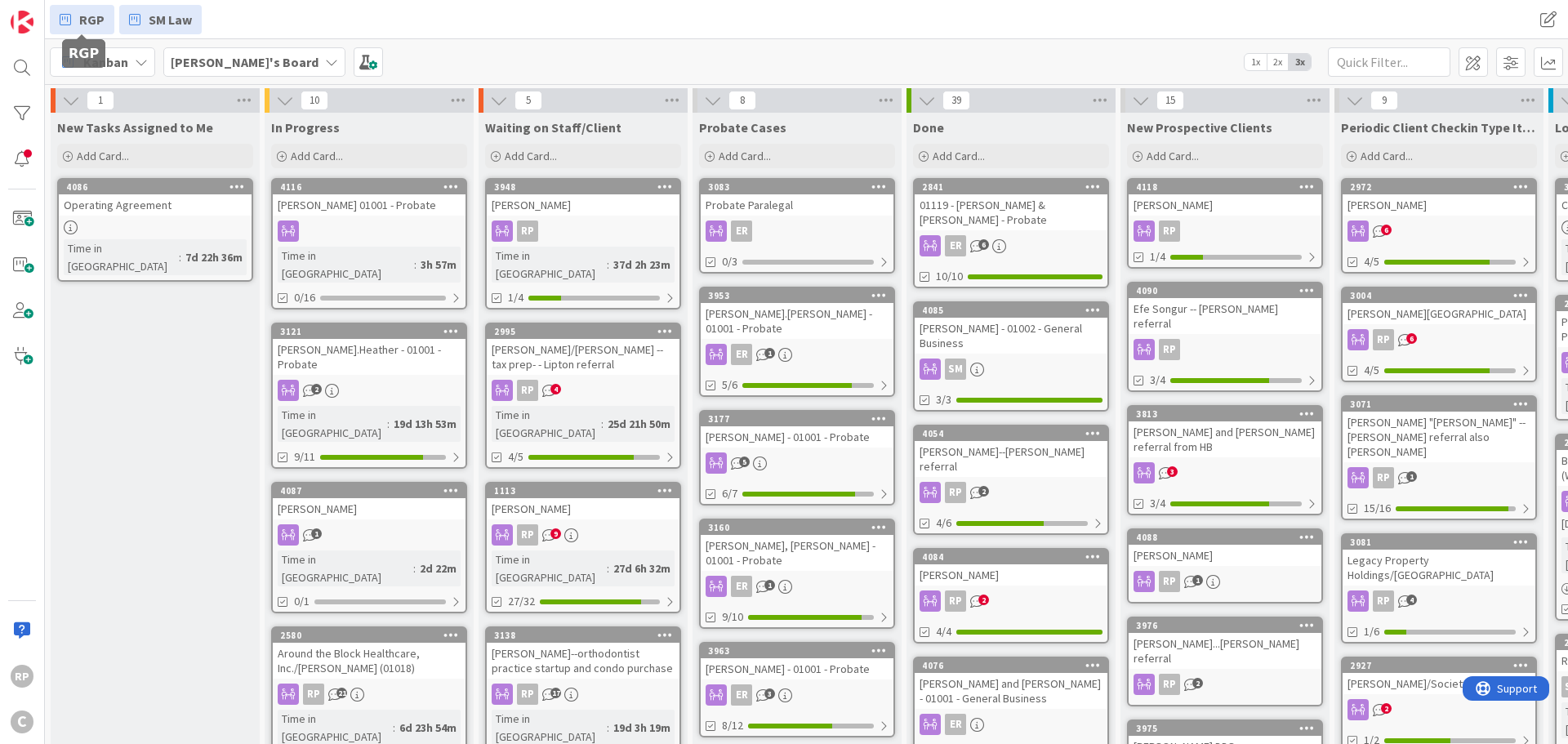
click at [98, 10] on span "RGP" at bounding box center [92, 19] width 25 height 19
